Goal: Task Accomplishment & Management: Manage account settings

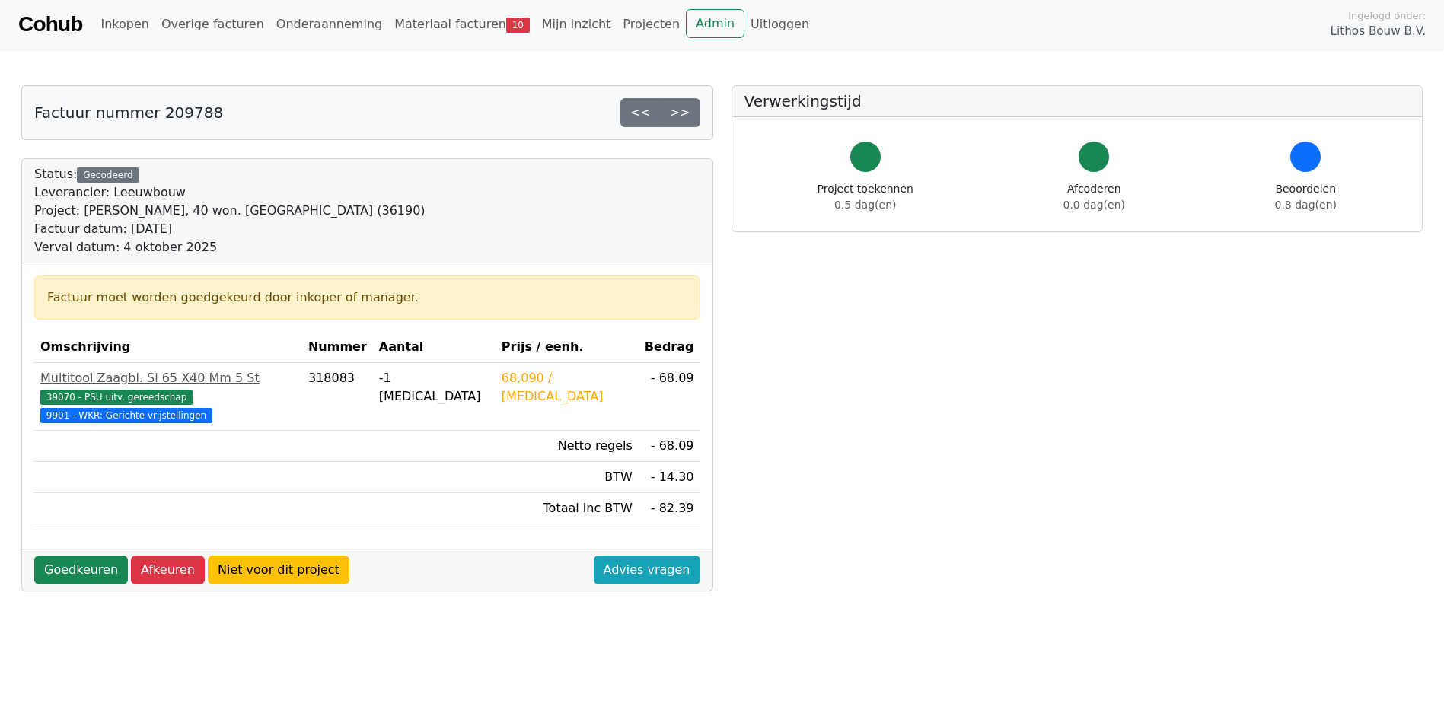
scroll to position [304, 0]
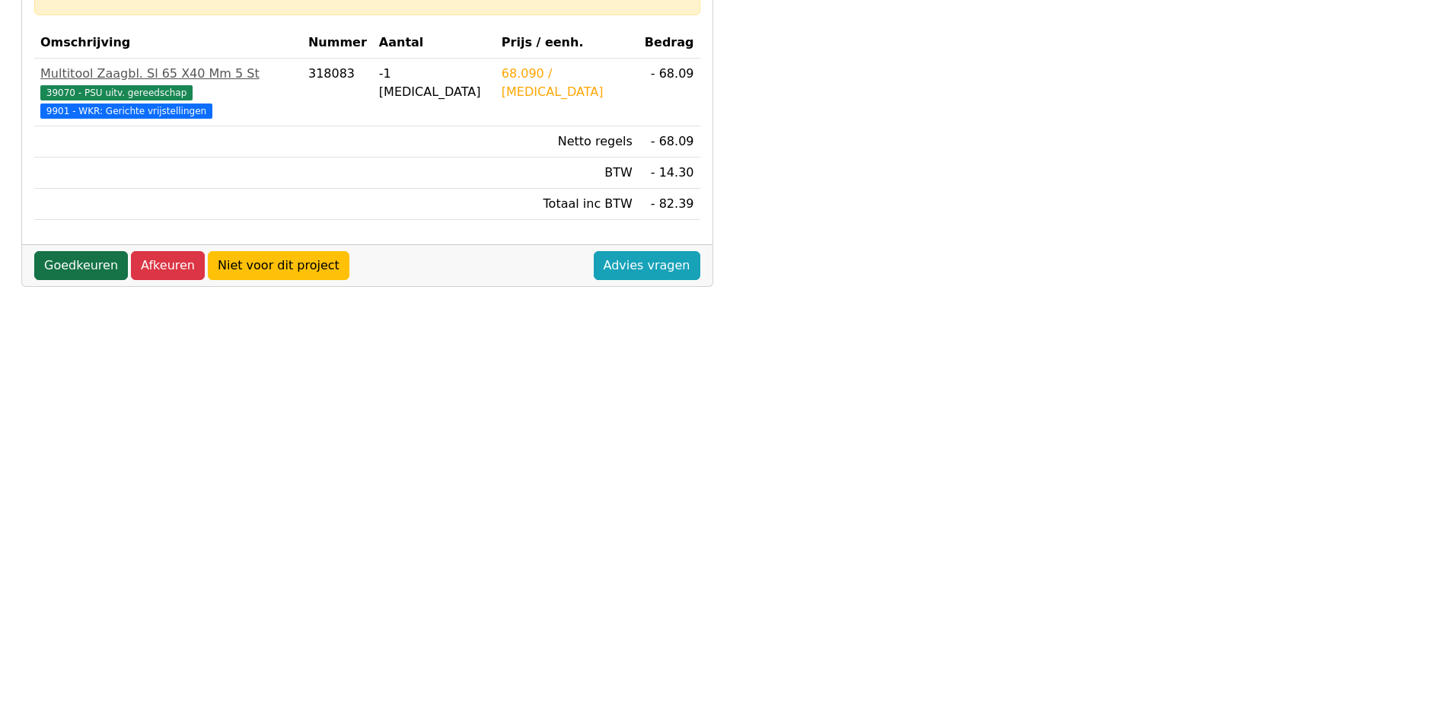
click at [102, 251] on link "Goedkeuren" at bounding box center [81, 265] width 94 height 29
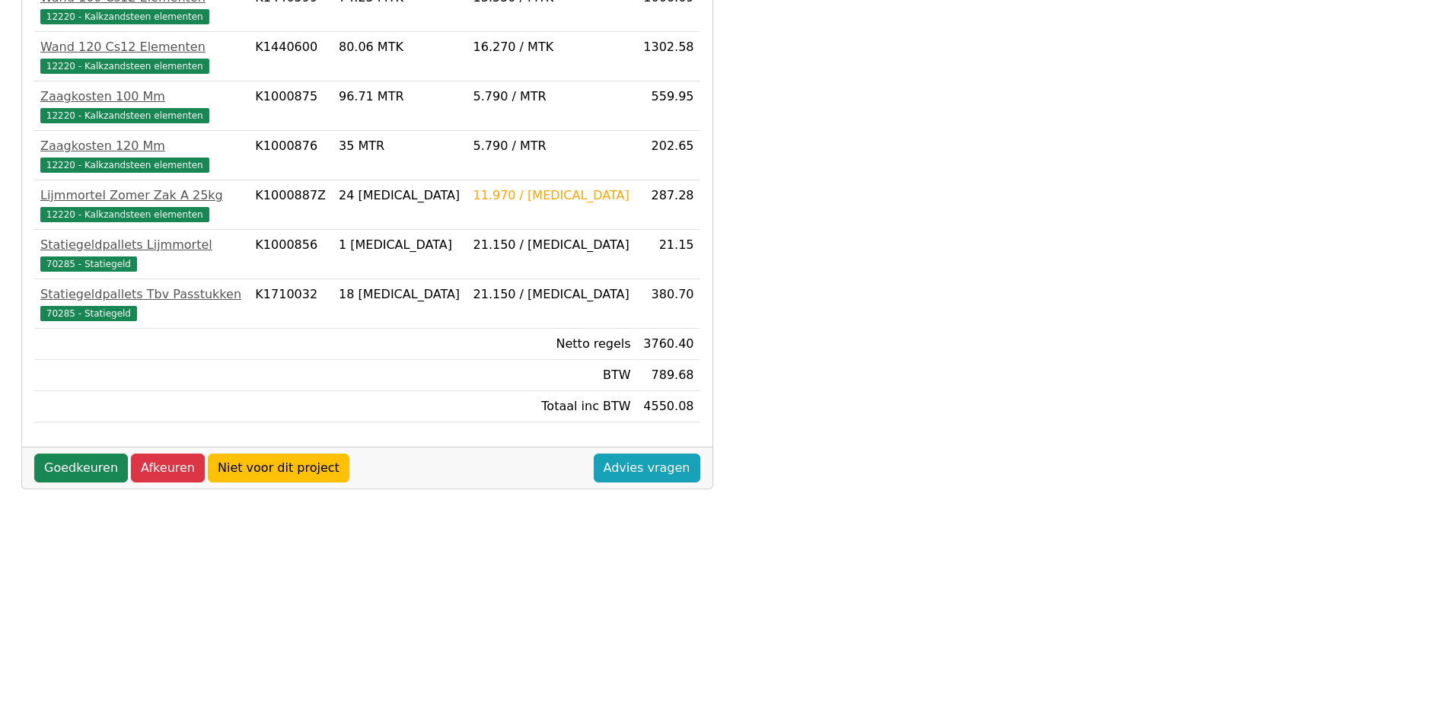
scroll to position [403, 0]
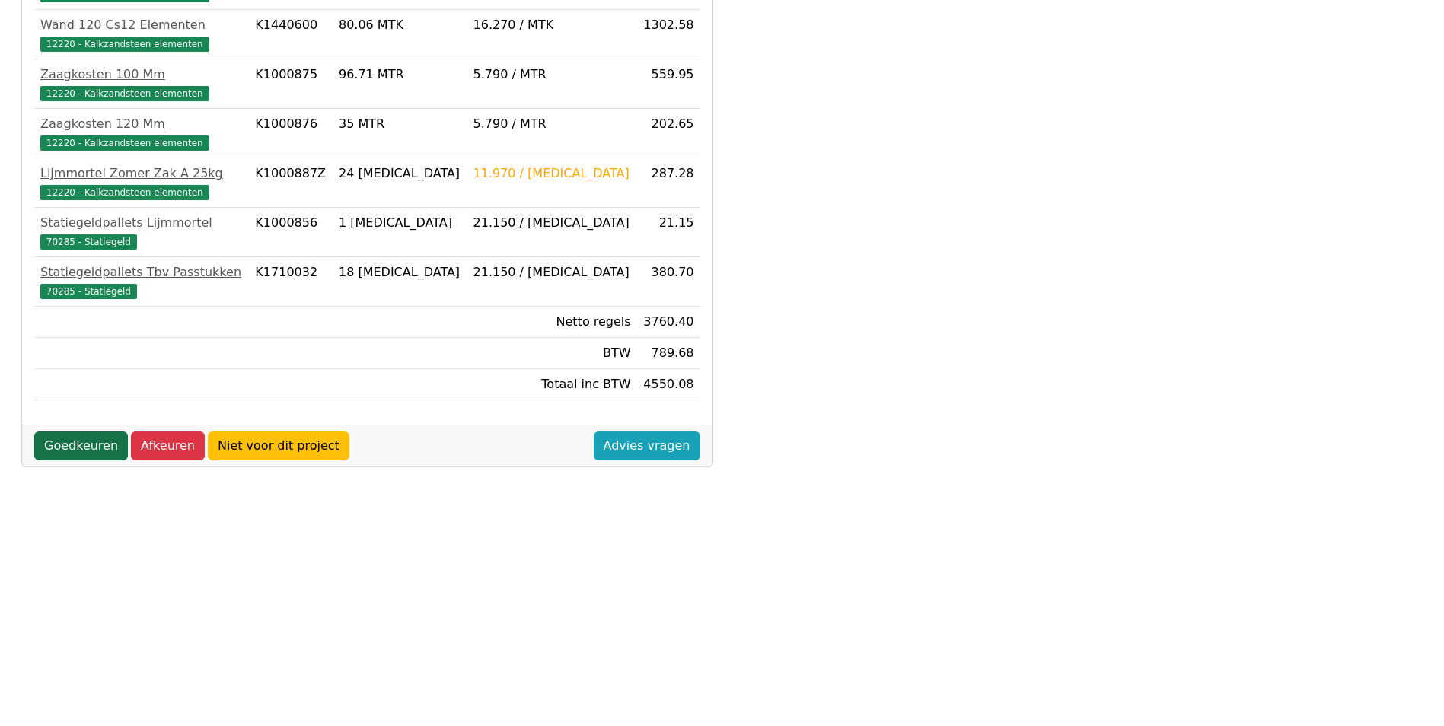
click at [77, 442] on link "Goedkeuren" at bounding box center [81, 446] width 94 height 29
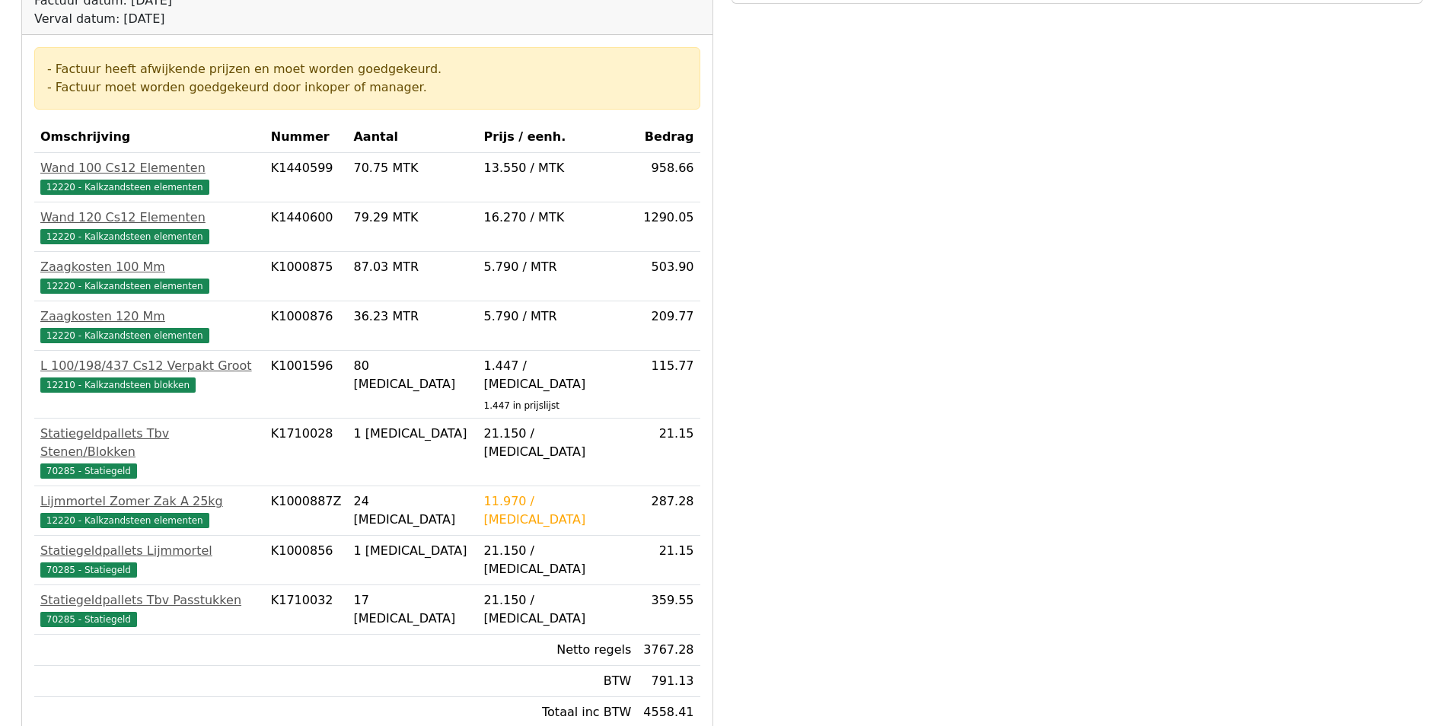
scroll to position [403, 0]
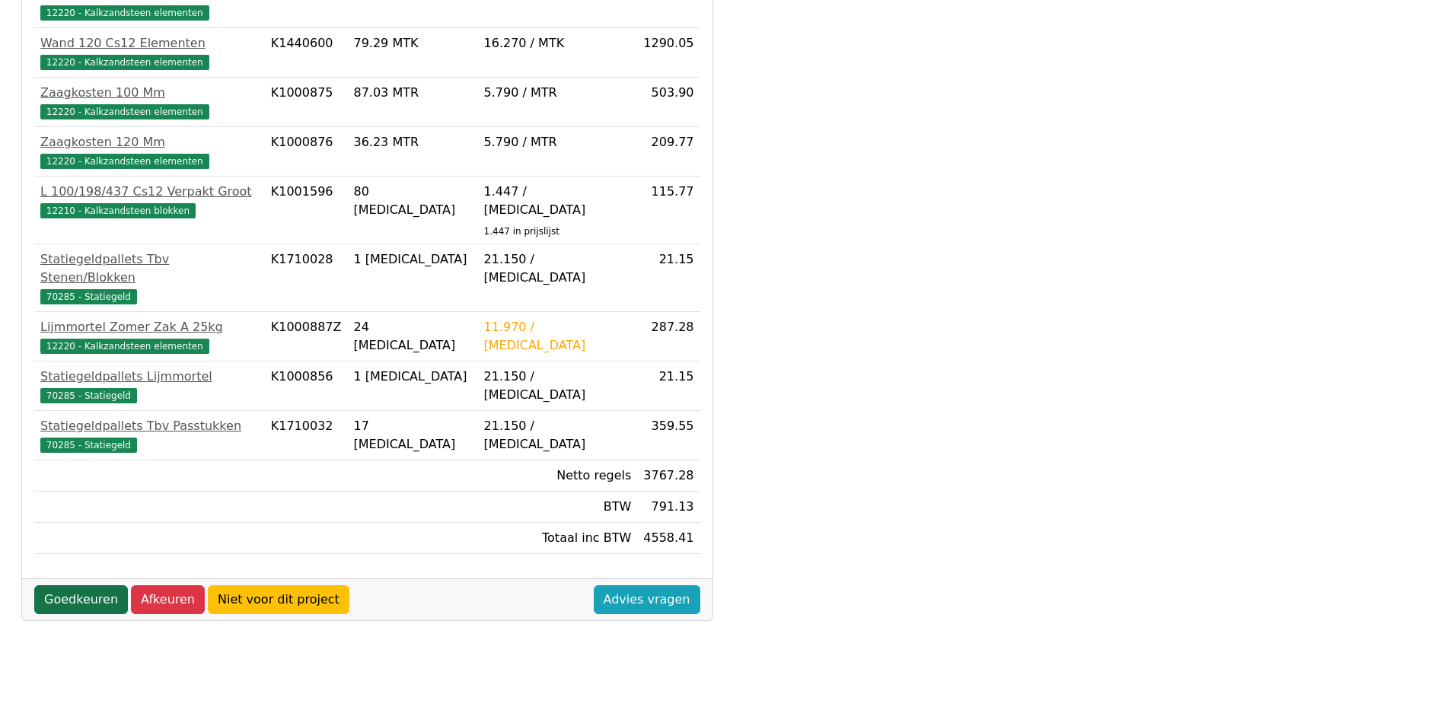
click at [88, 585] on link "Goedkeuren" at bounding box center [81, 599] width 94 height 29
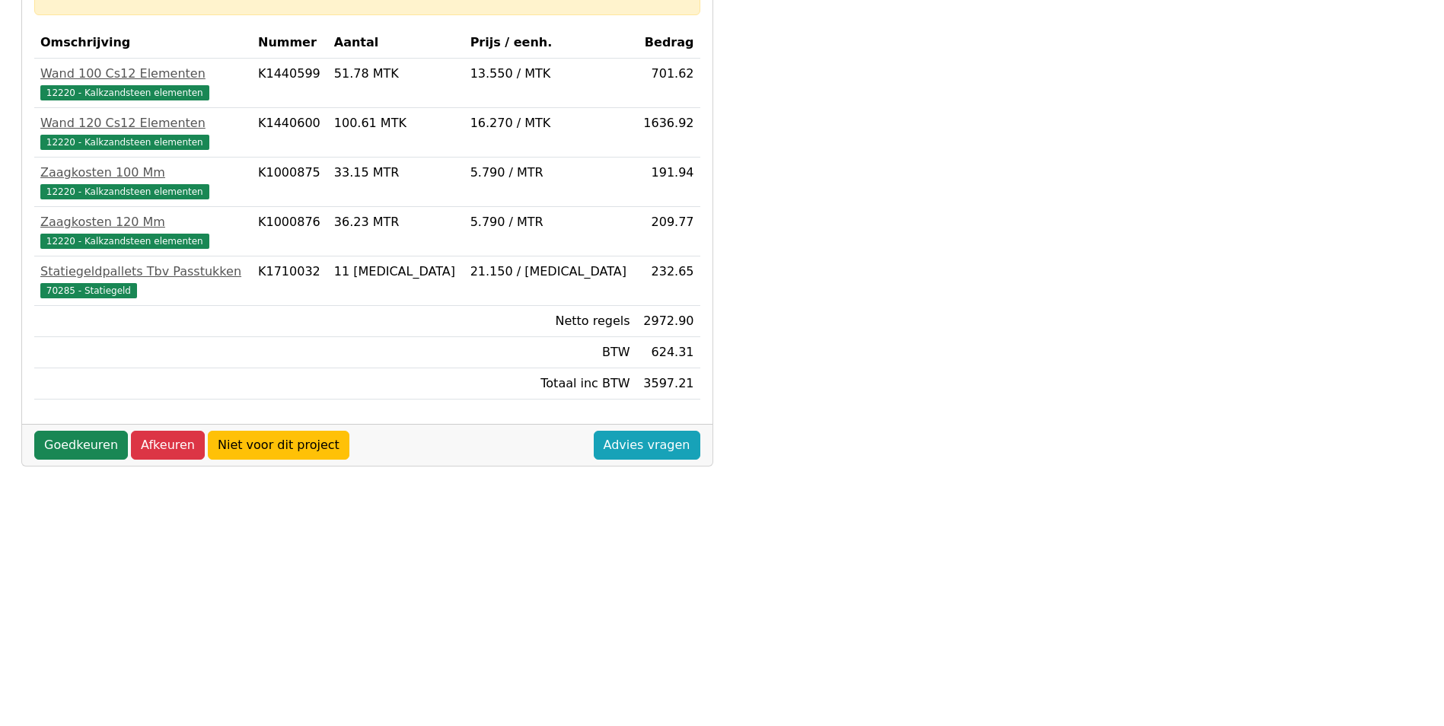
scroll to position [403, 0]
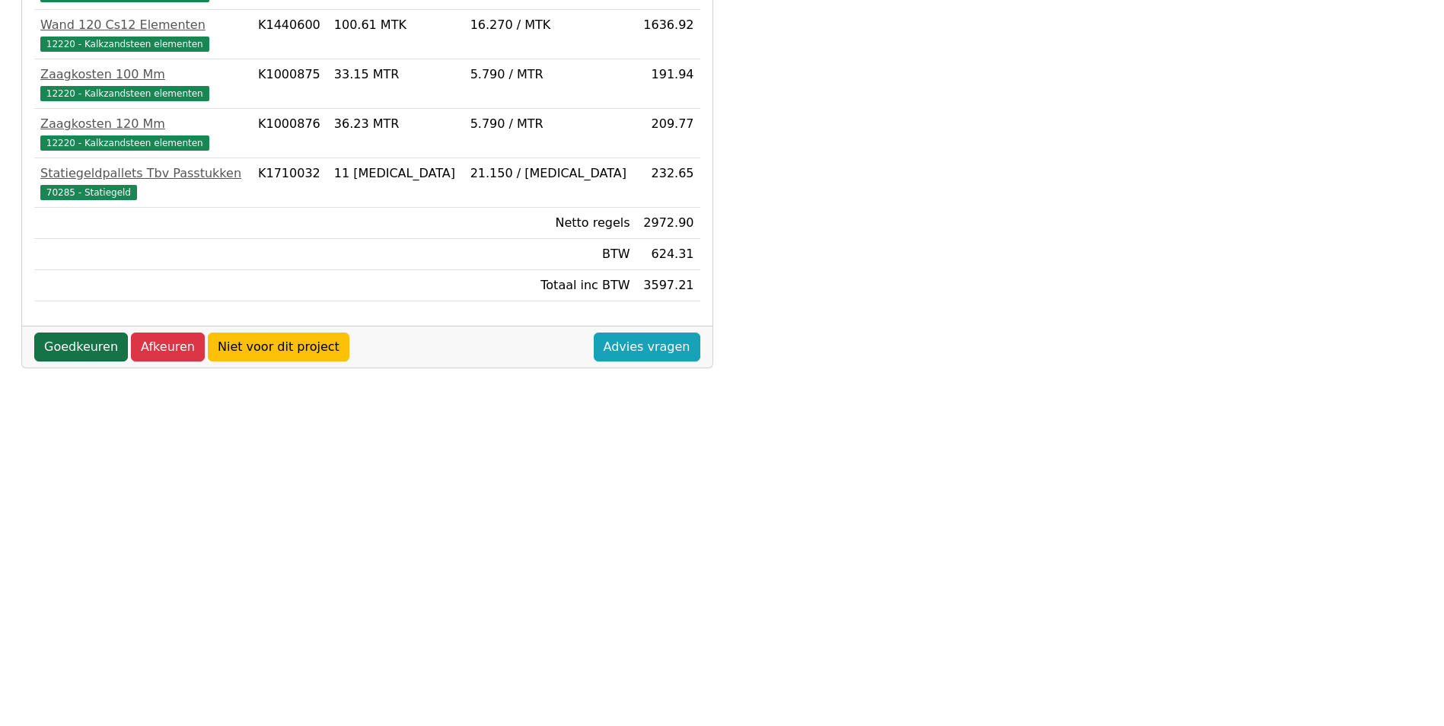
click at [93, 344] on link "Goedkeuren" at bounding box center [81, 347] width 94 height 29
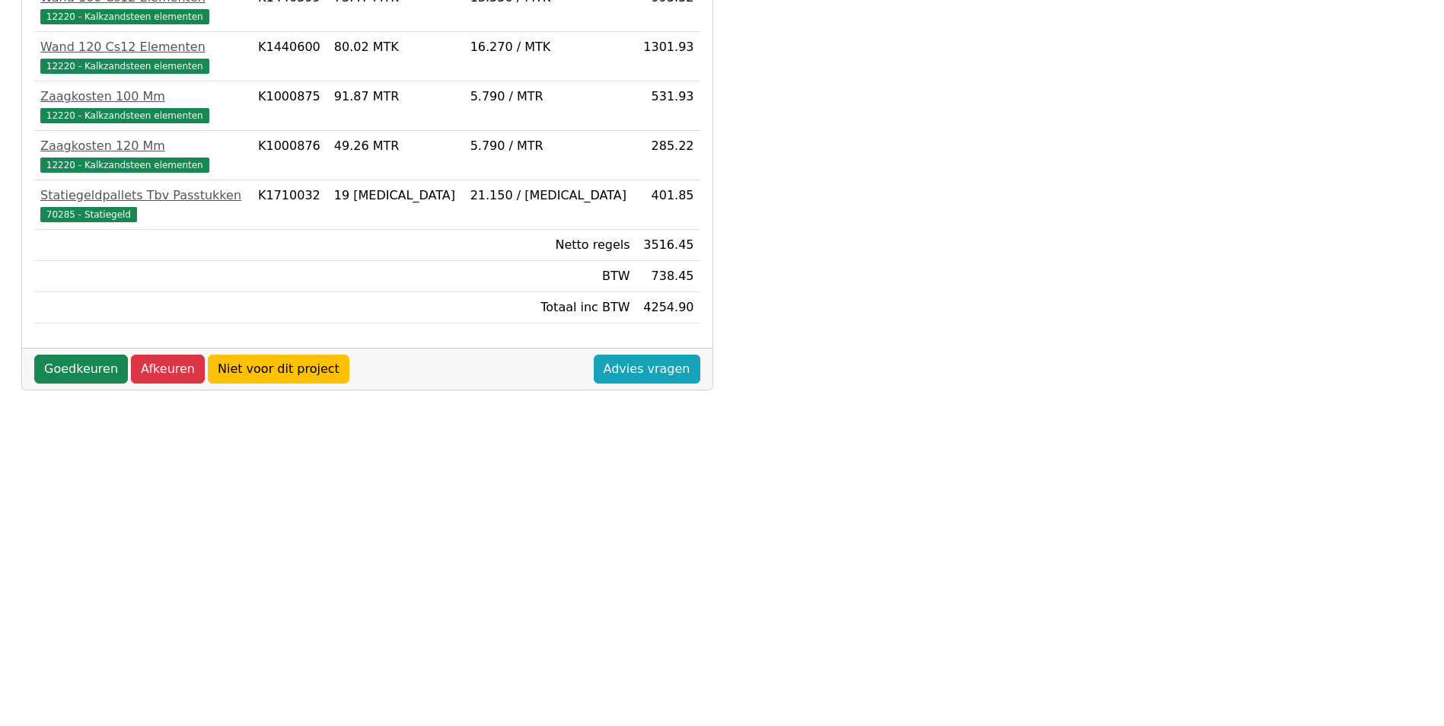
scroll to position [403, 0]
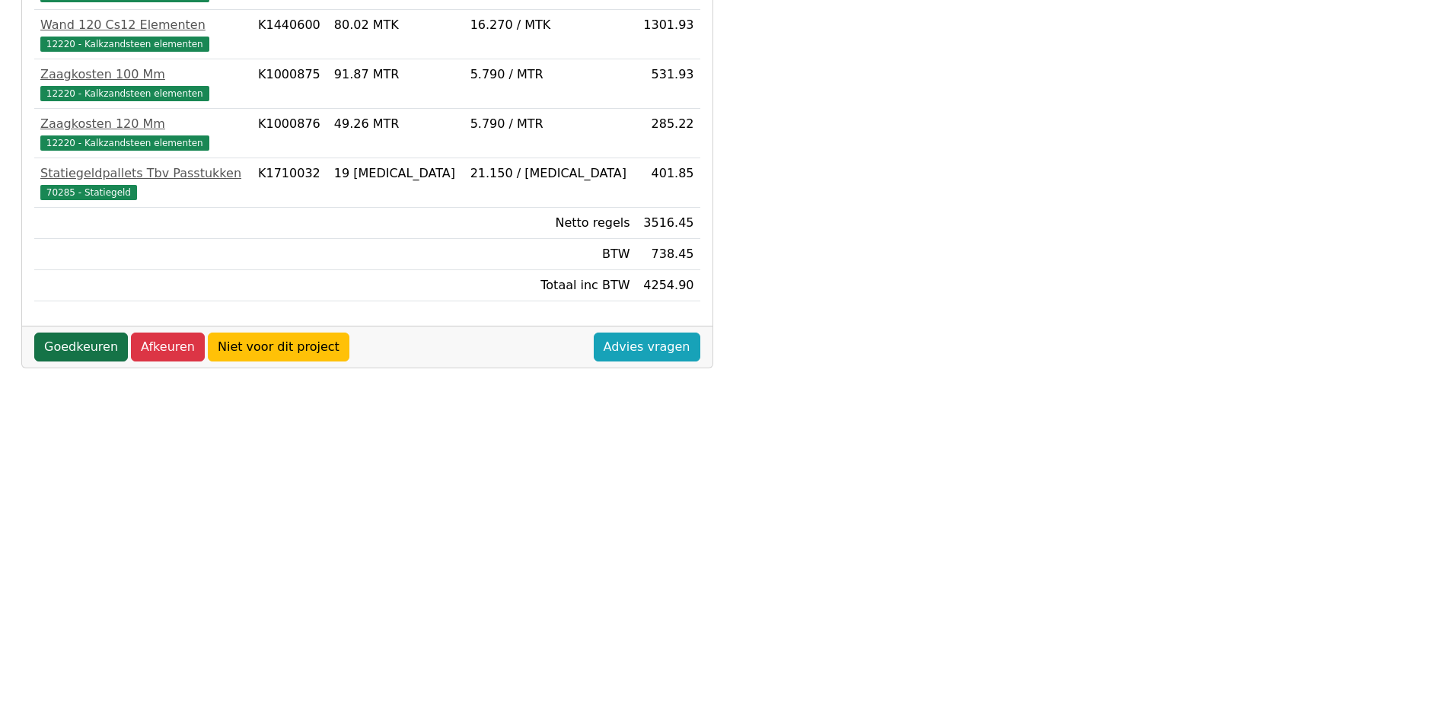
click at [112, 343] on link "Goedkeuren" at bounding box center [81, 347] width 94 height 29
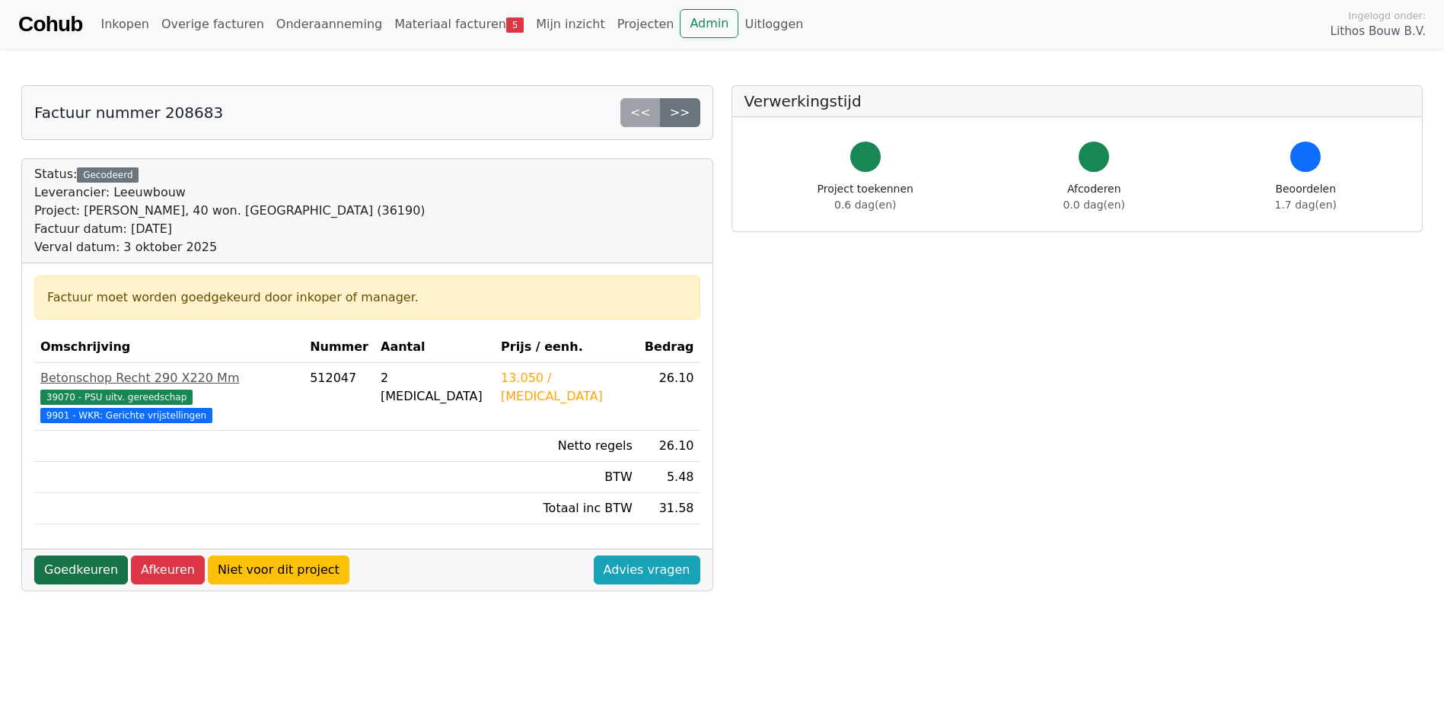
click at [93, 559] on link "Goedkeuren" at bounding box center [81, 570] width 94 height 29
click at [92, 556] on link "Goedkeuren" at bounding box center [81, 570] width 94 height 29
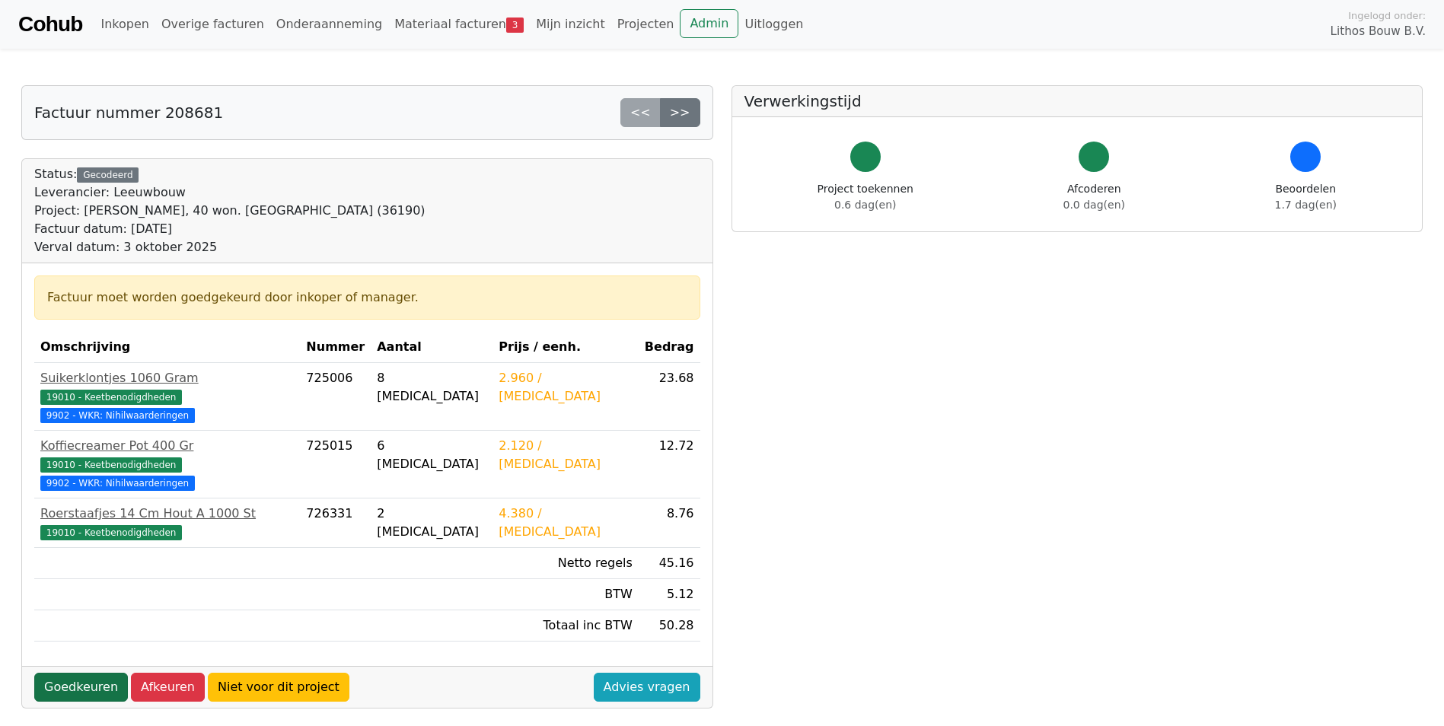
click at [71, 673] on link "Goedkeuren" at bounding box center [81, 687] width 94 height 29
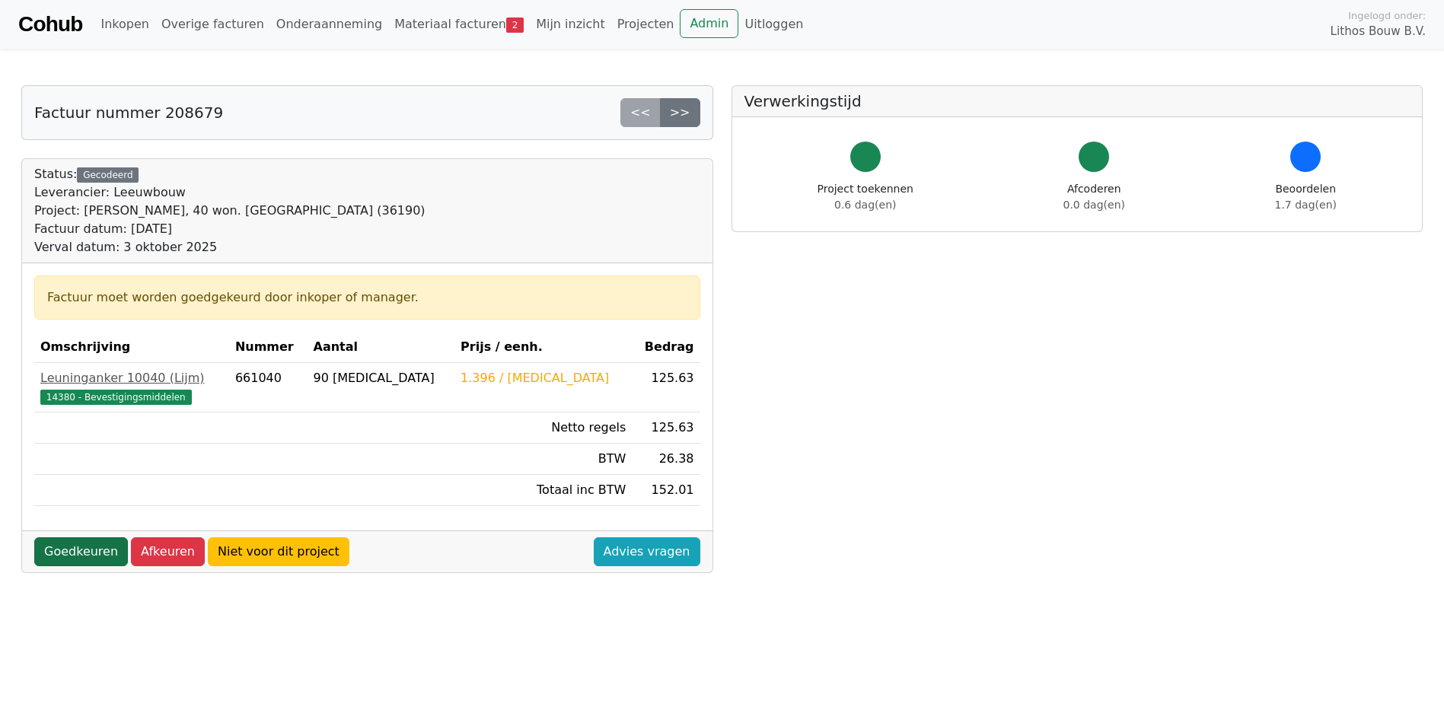
click at [65, 547] on link "Goedkeuren" at bounding box center [81, 551] width 94 height 29
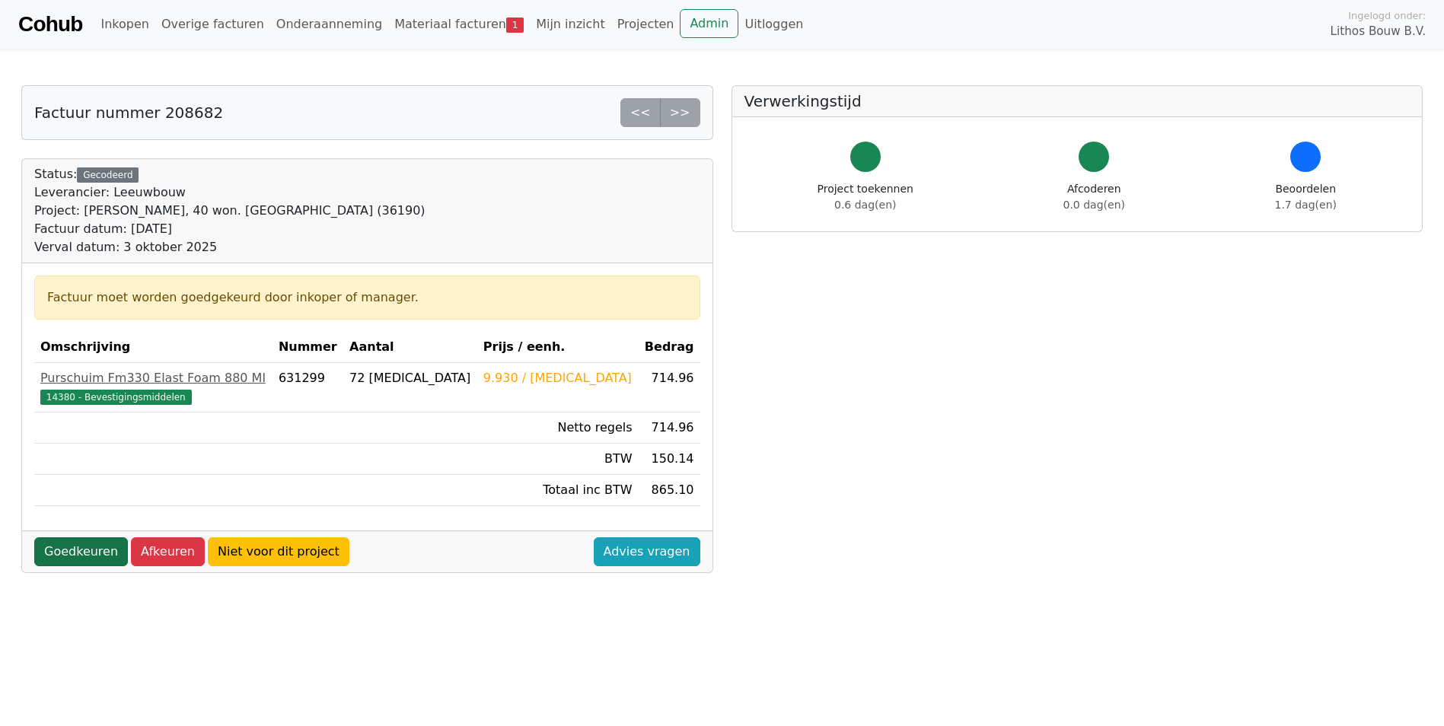
click at [85, 550] on link "Goedkeuren" at bounding box center [81, 551] width 94 height 29
